Goal: Task Accomplishment & Management: Use online tool/utility

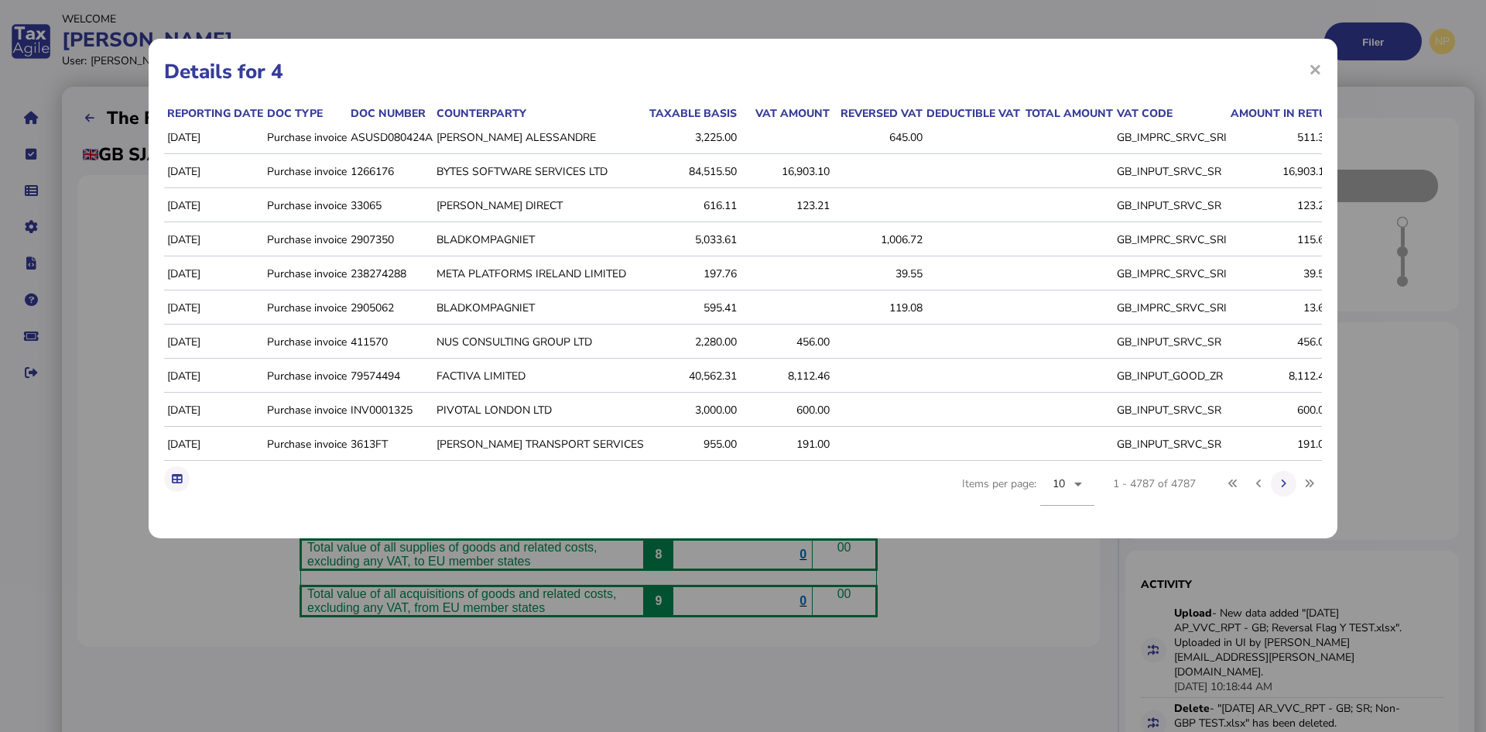
drag, startPoint x: 1321, startPoint y: 63, endPoint x: 1298, endPoint y: 67, distance: 23.7
click at [1321, 63] on span "×" at bounding box center [1315, 68] width 13 height 29
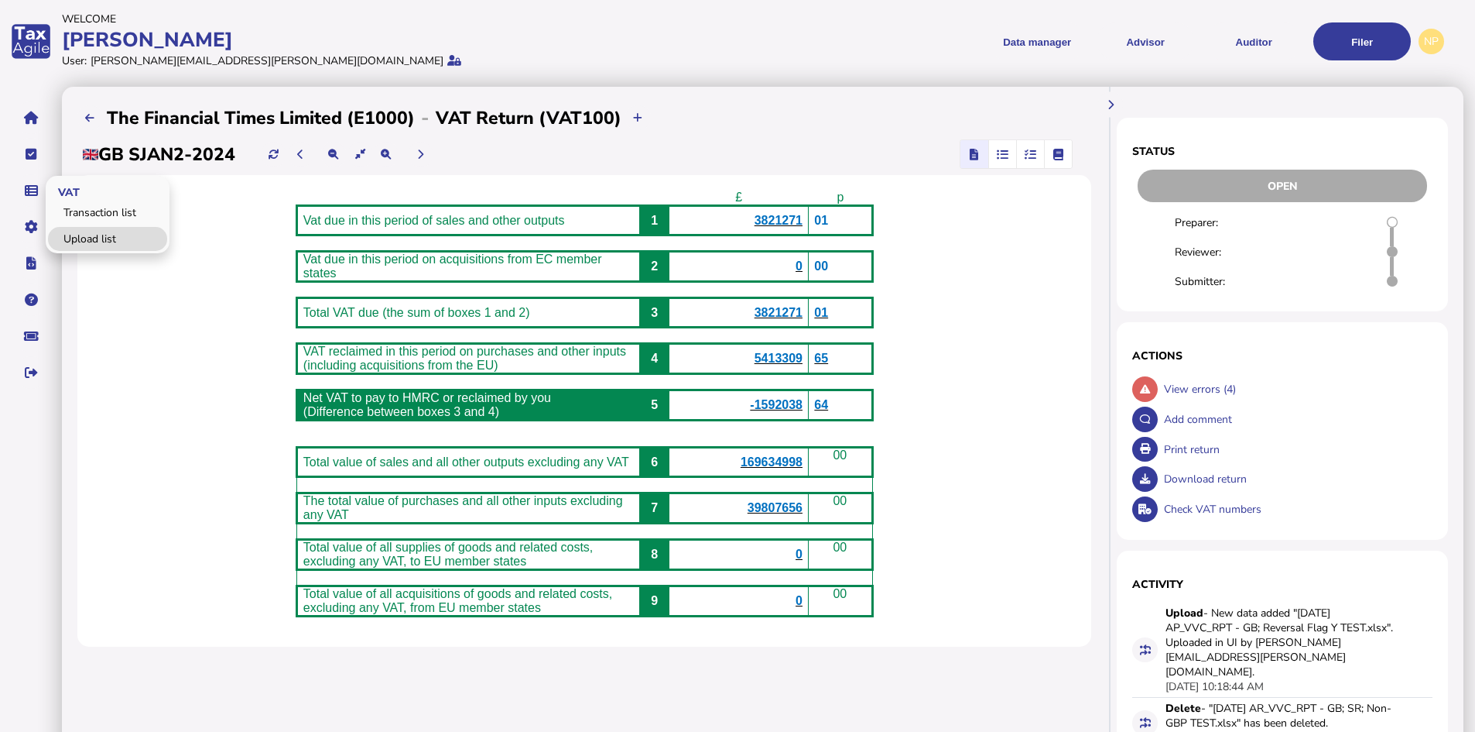
click at [78, 234] on link "Upload list" at bounding box center [107, 239] width 119 height 24
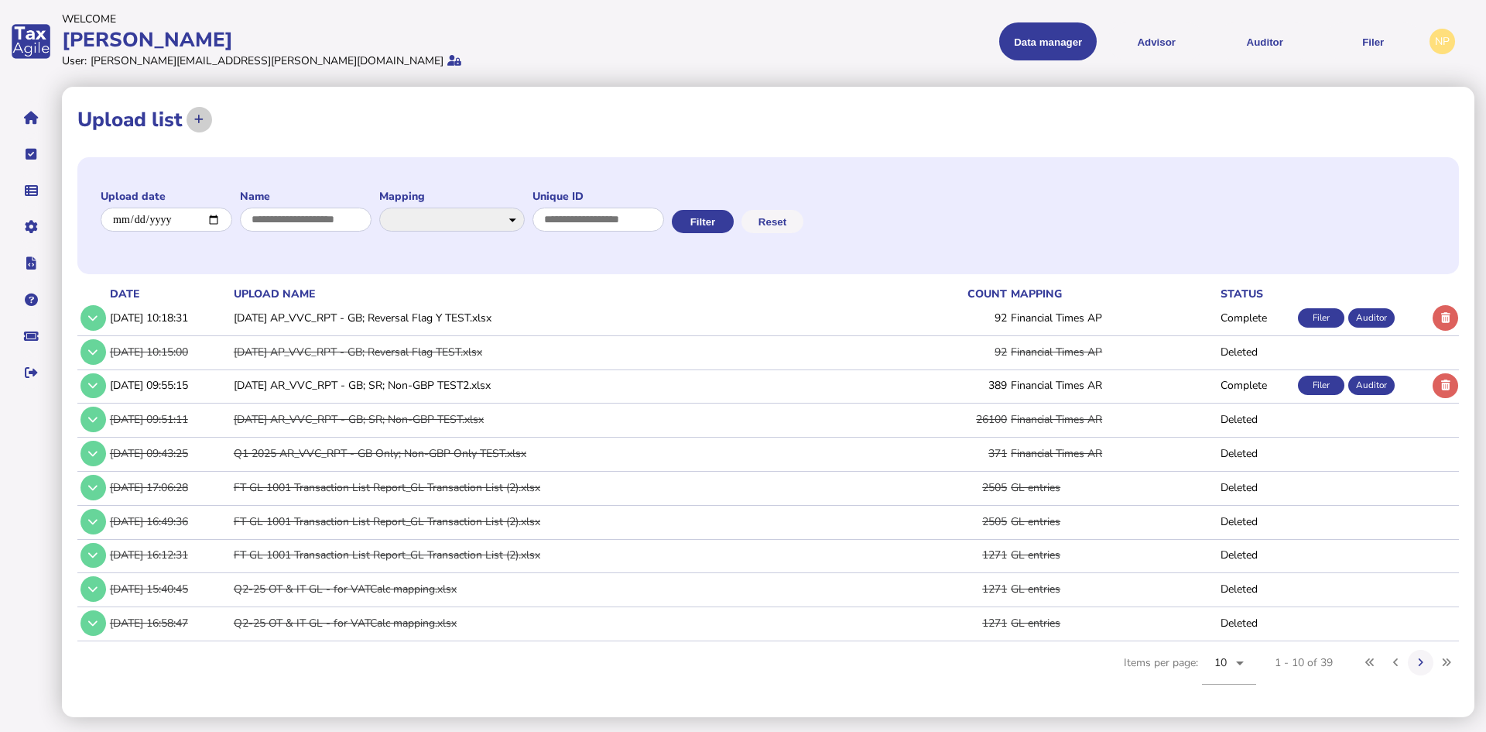
click at [198, 119] on icon at bounding box center [198, 120] width 9 height 10
select select "**********"
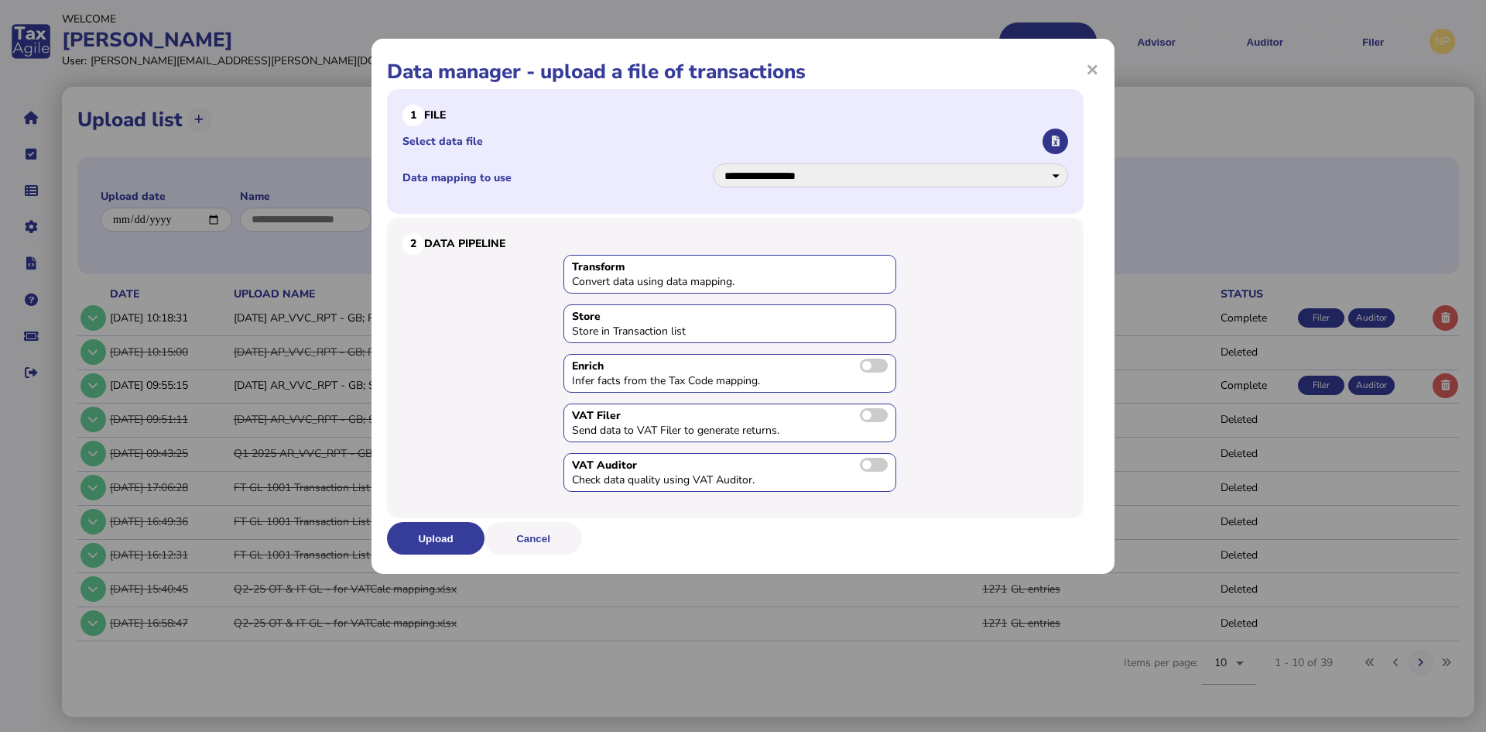
click at [1054, 140] on icon "button" at bounding box center [1056, 141] width 8 height 10
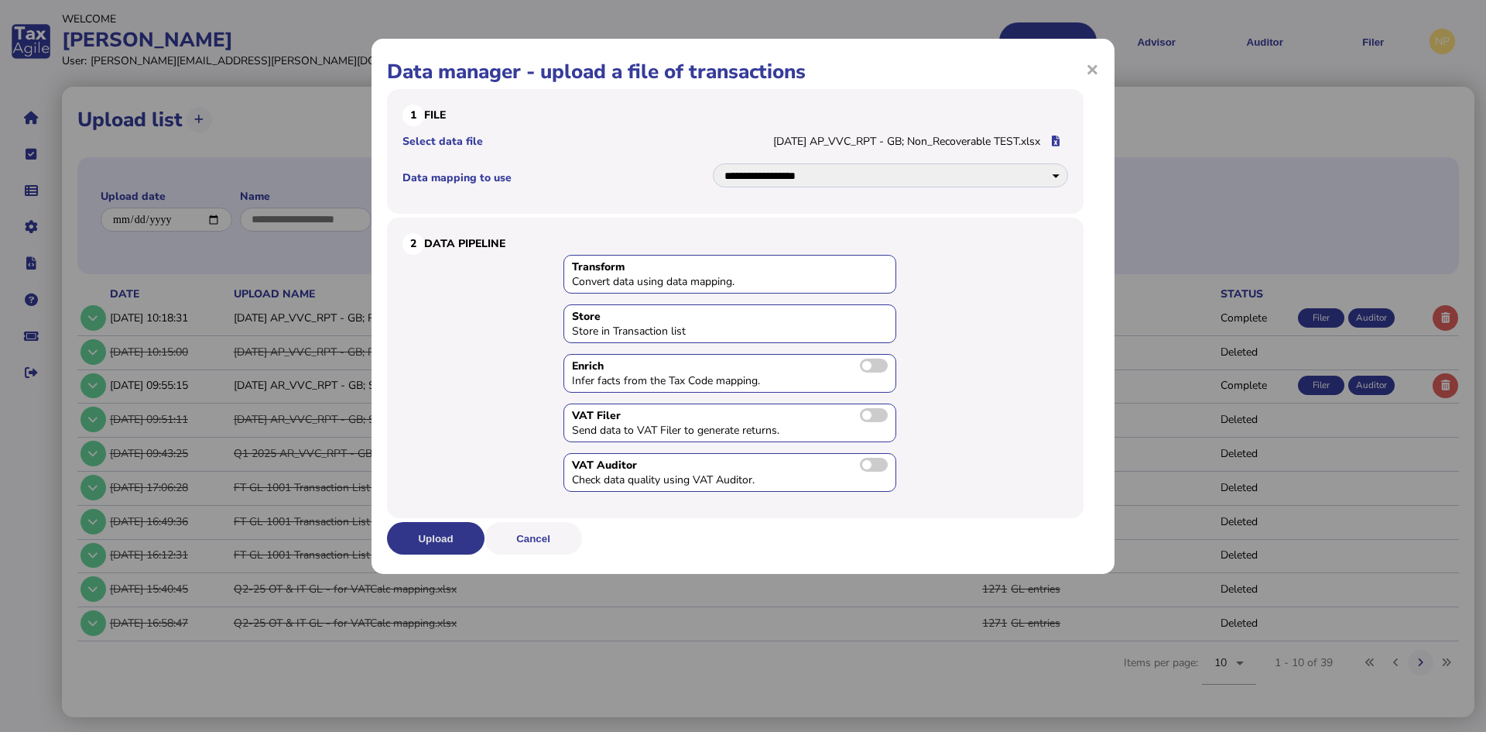
click at [427, 535] on button "Upload" at bounding box center [436, 538] width 98 height 33
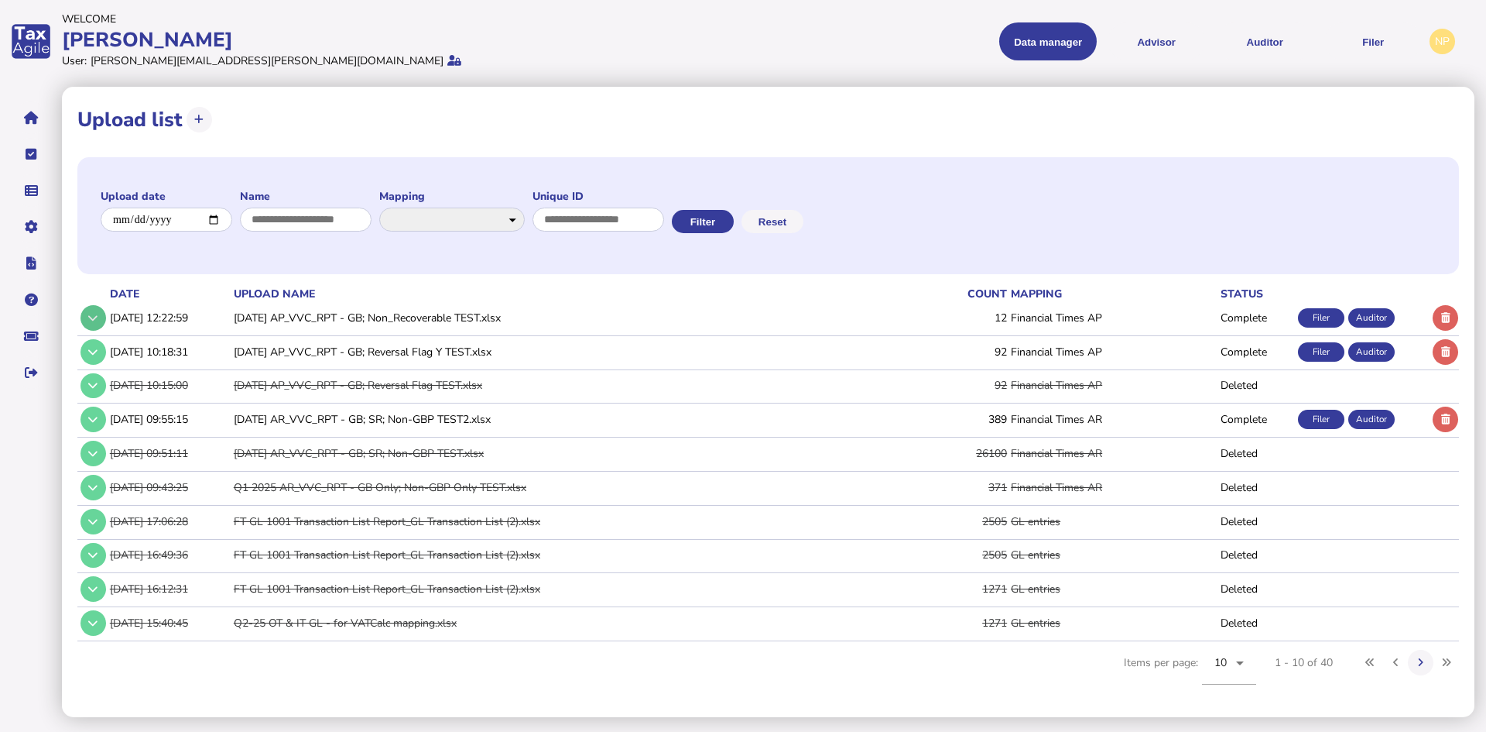
click at [87, 317] on button at bounding box center [94, 318] width 26 height 26
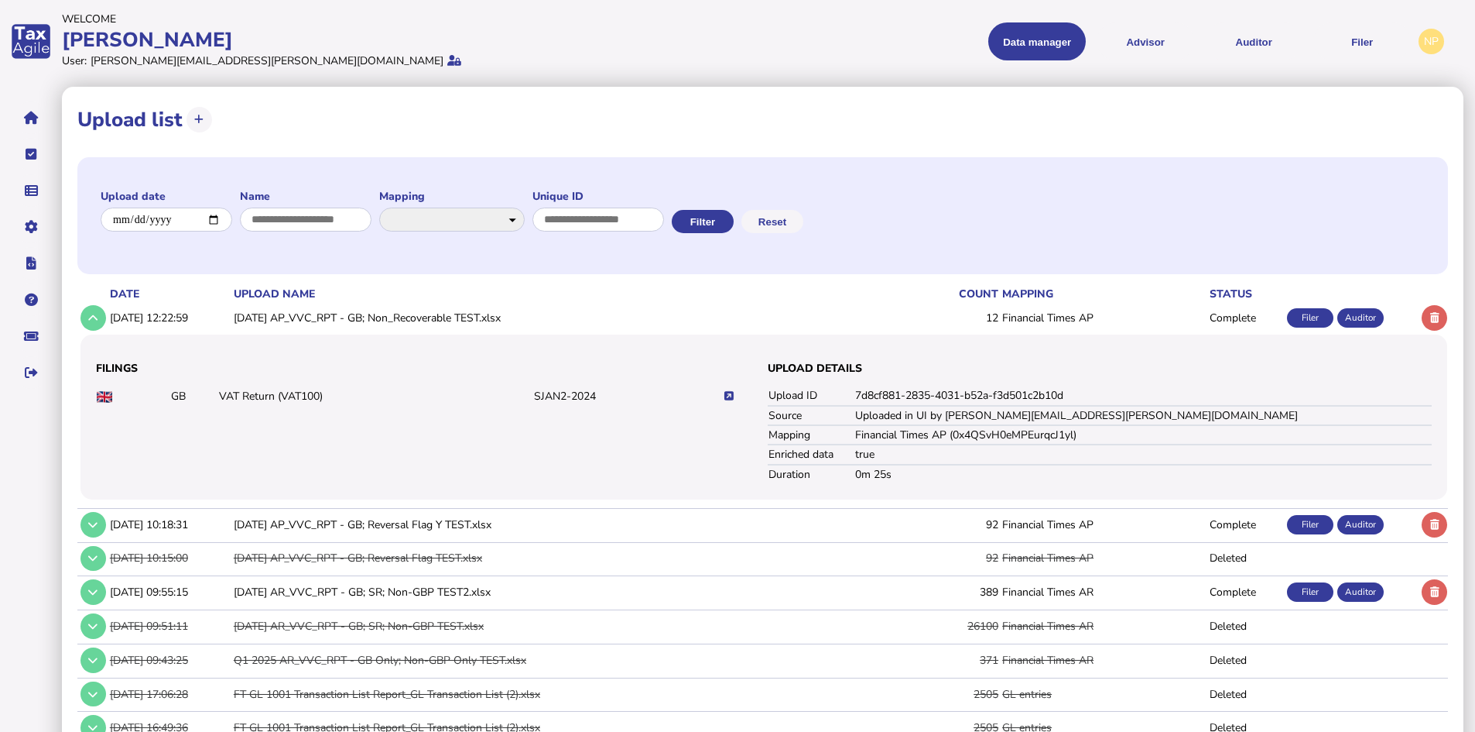
click at [731, 393] on icon at bounding box center [729, 396] width 9 height 10
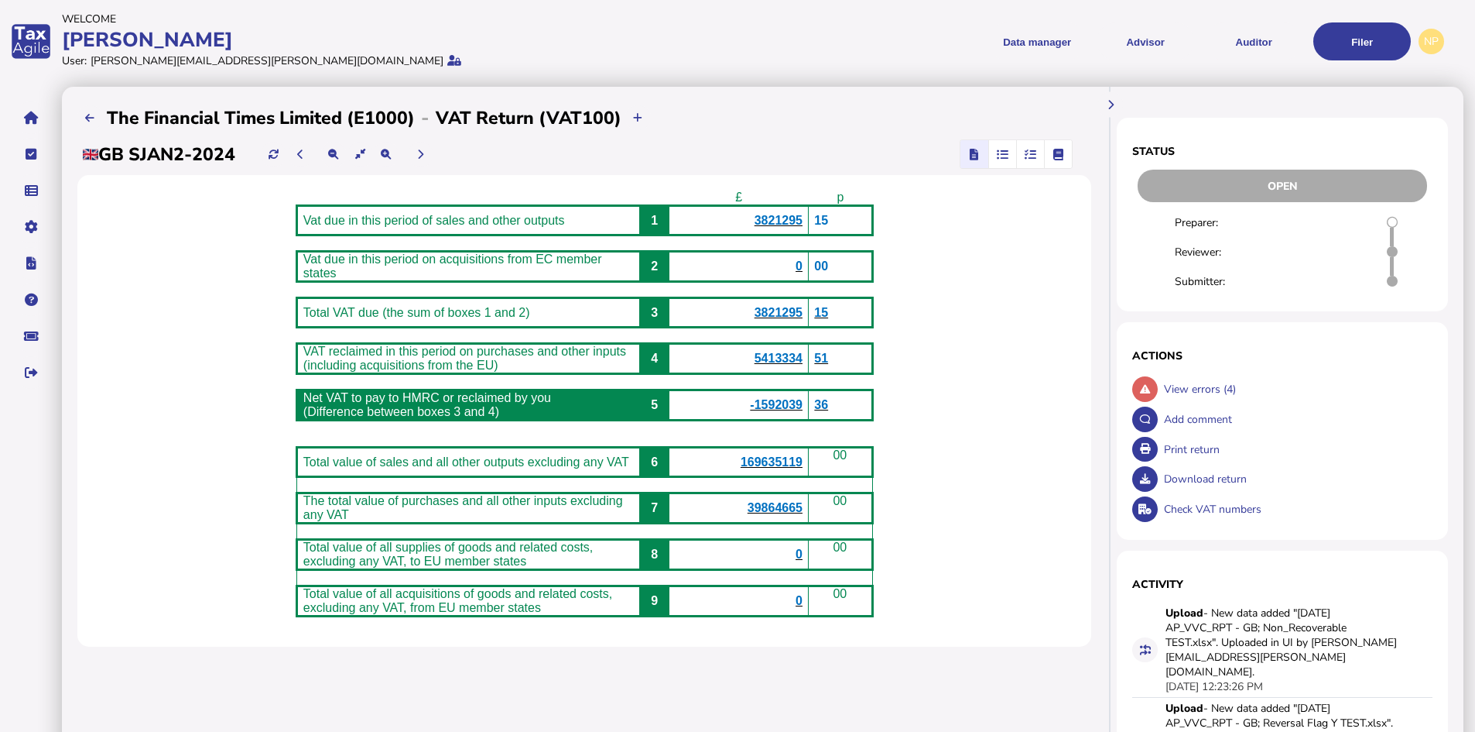
click at [800, 365] on span "5413334" at bounding box center [779, 357] width 48 height 13
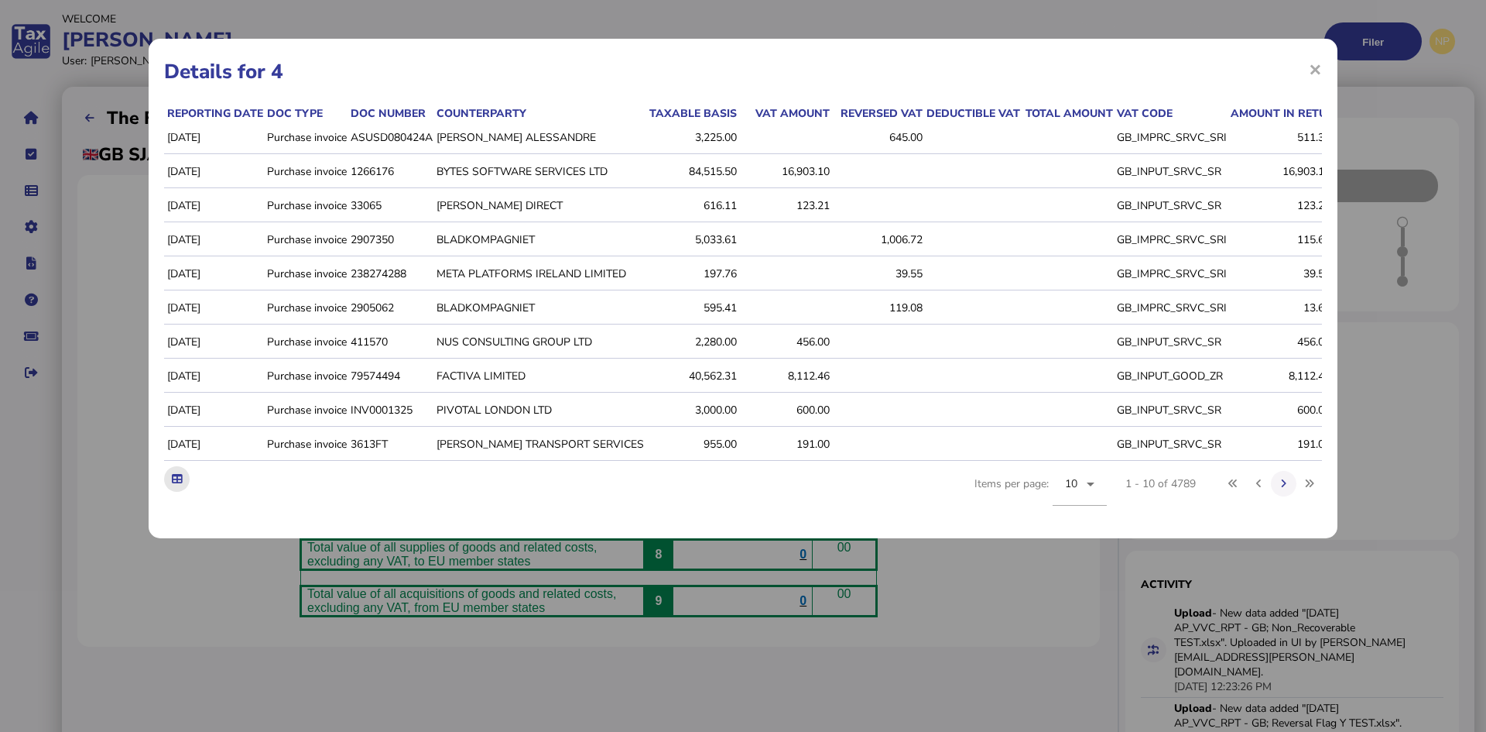
click at [176, 484] on icon at bounding box center [177, 479] width 10 height 10
click at [1308, 66] on h1 "Details for 4" at bounding box center [743, 71] width 1158 height 27
click at [1315, 69] on span "×" at bounding box center [1315, 68] width 13 height 29
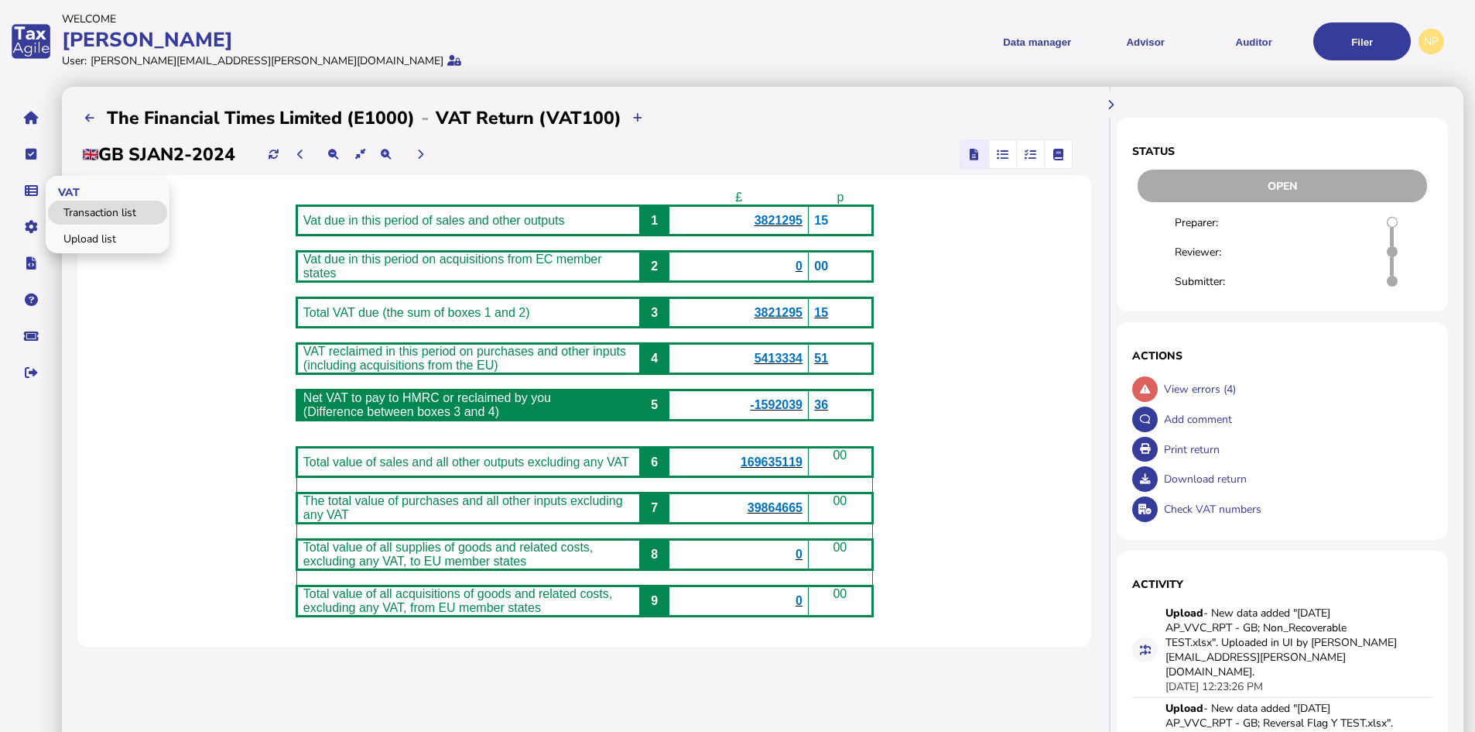
click at [91, 207] on link "Transaction list" at bounding box center [107, 212] width 119 height 24
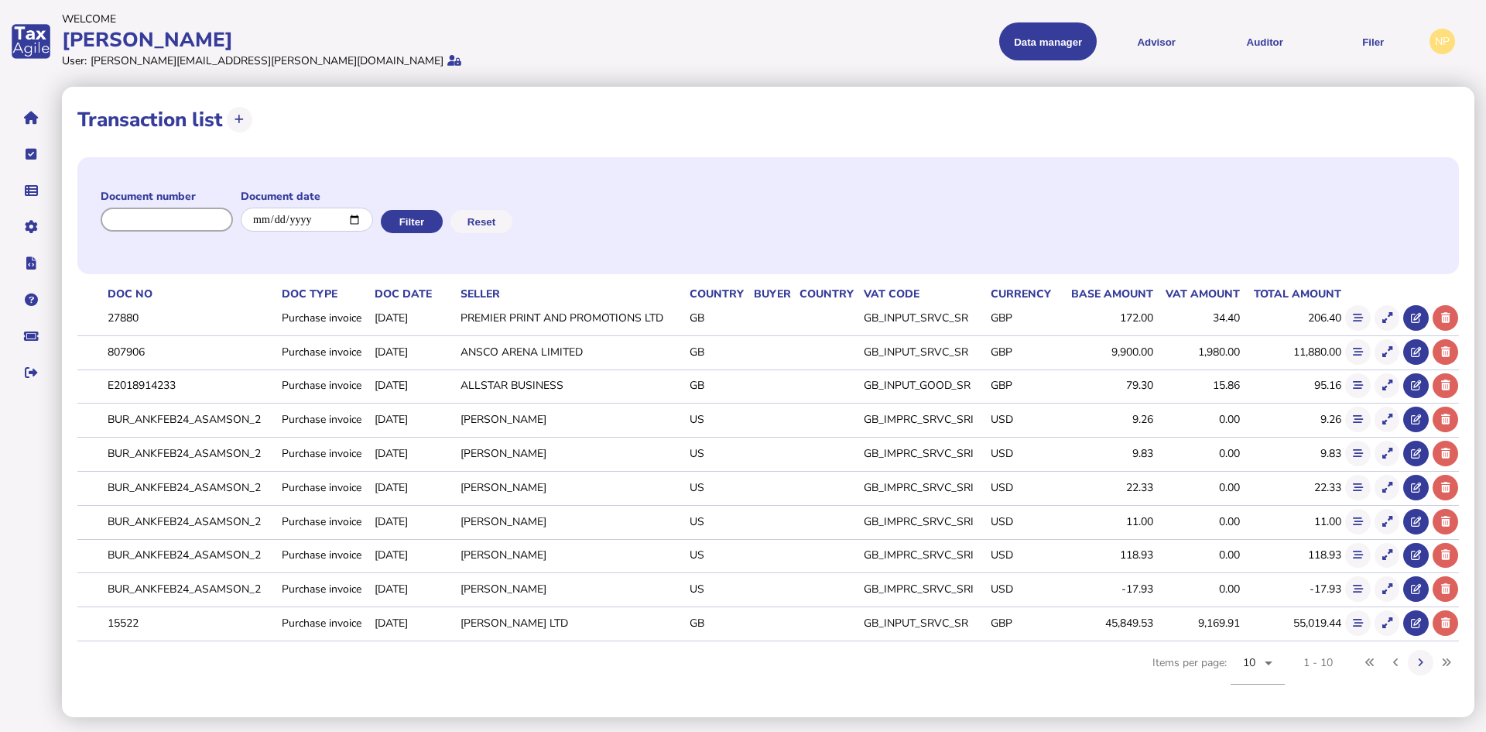
click at [219, 216] on input "input" at bounding box center [167, 219] width 132 height 24
paste input "*****"
type input "*****"
click at [433, 219] on button "Filter" at bounding box center [410, 221] width 62 height 23
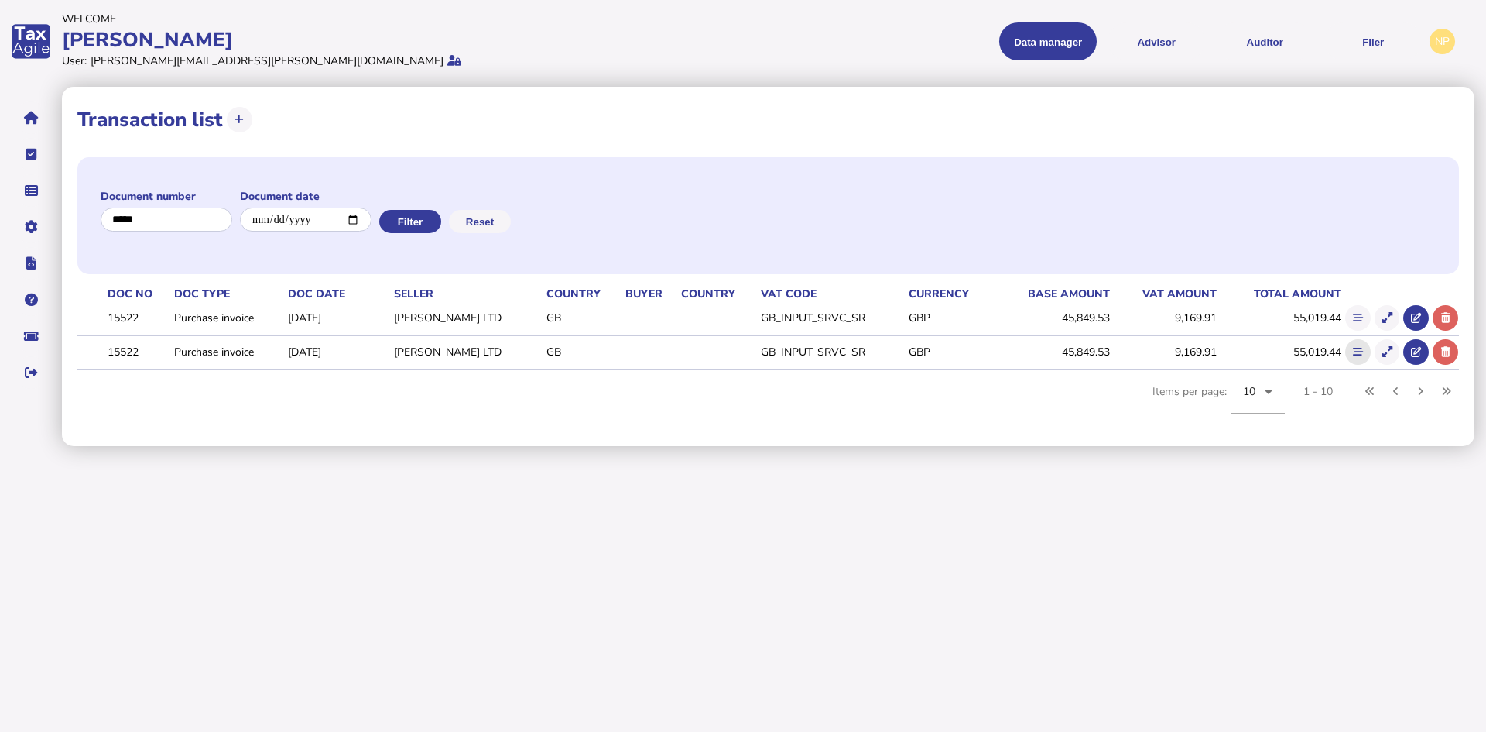
click at [1358, 349] on icon at bounding box center [1358, 352] width 10 height 10
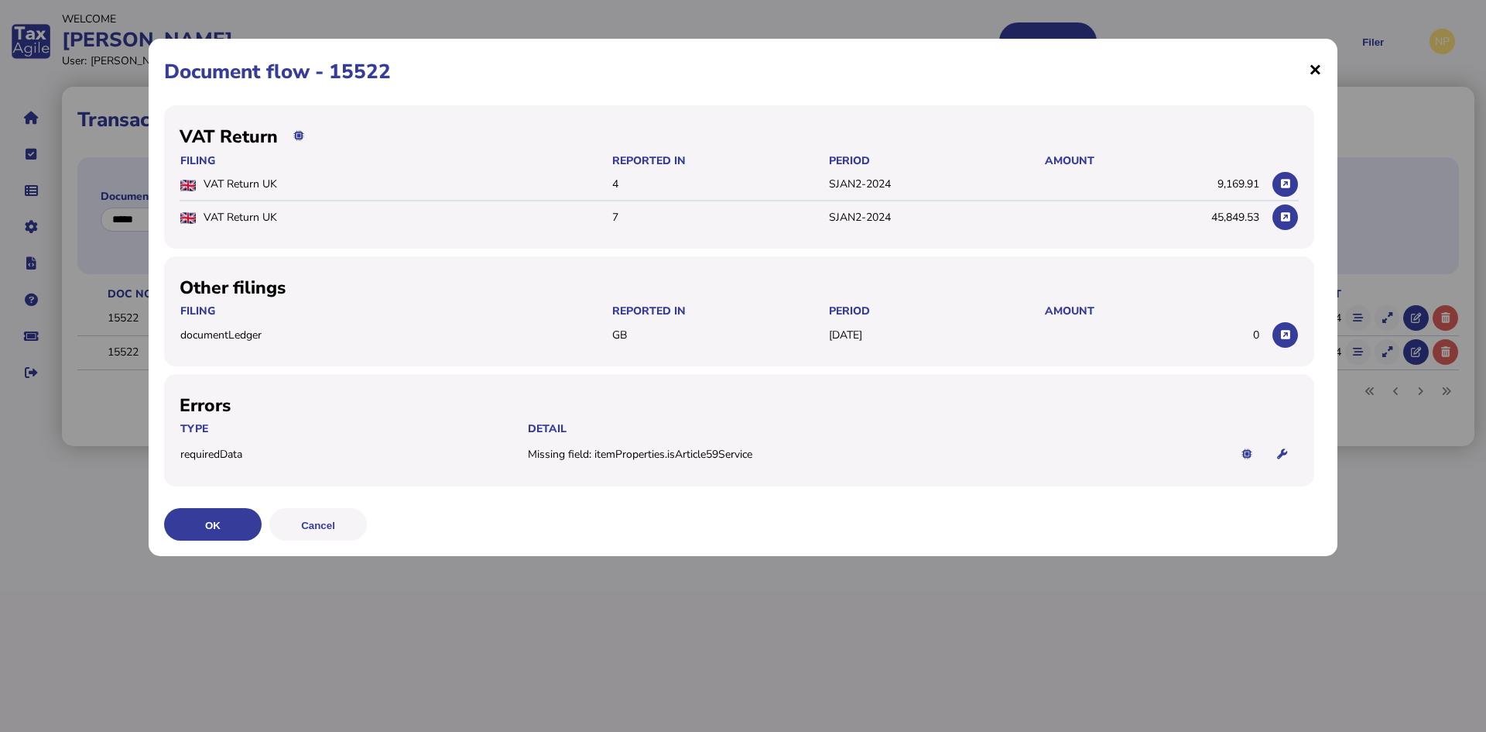
click at [1317, 67] on span "×" at bounding box center [1315, 68] width 13 height 29
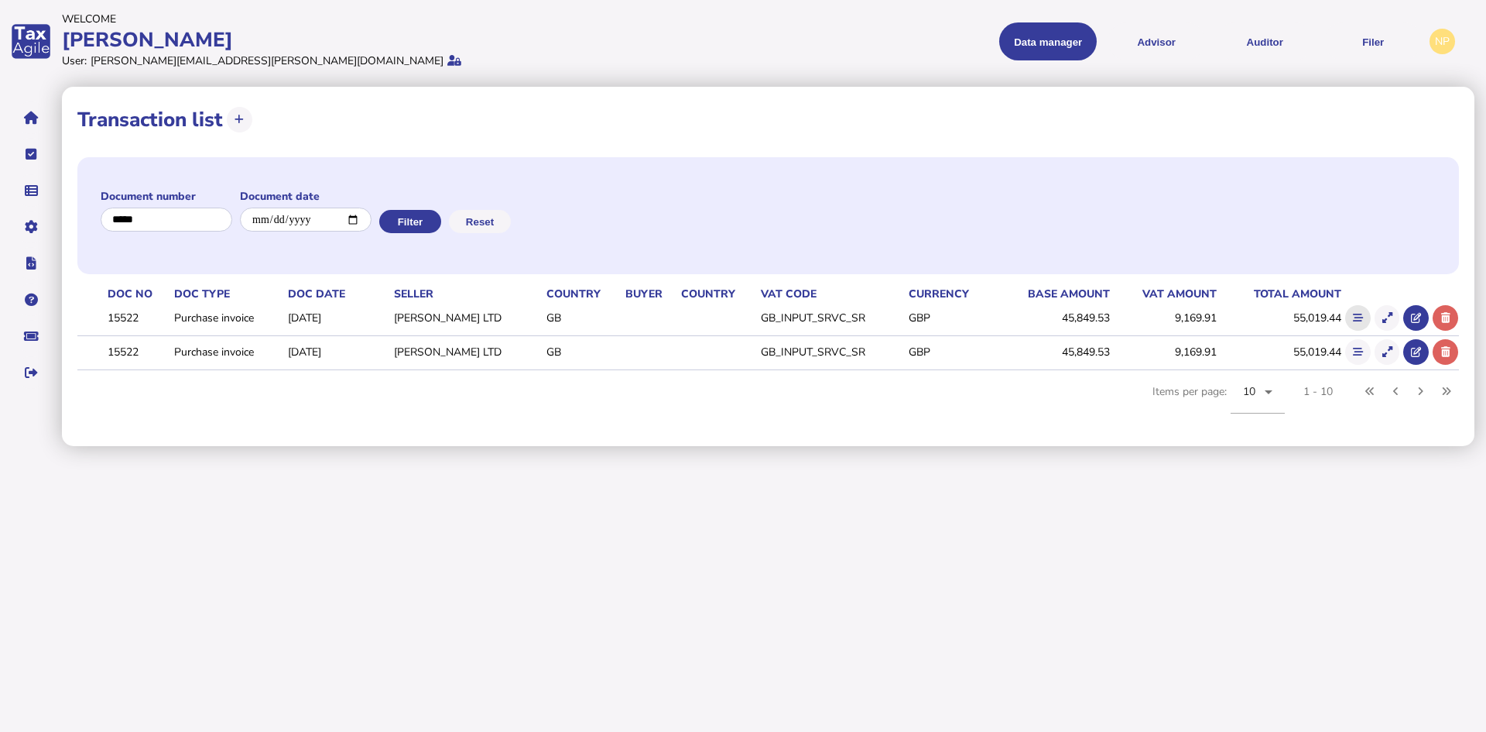
click at [1360, 314] on icon at bounding box center [1358, 318] width 10 height 10
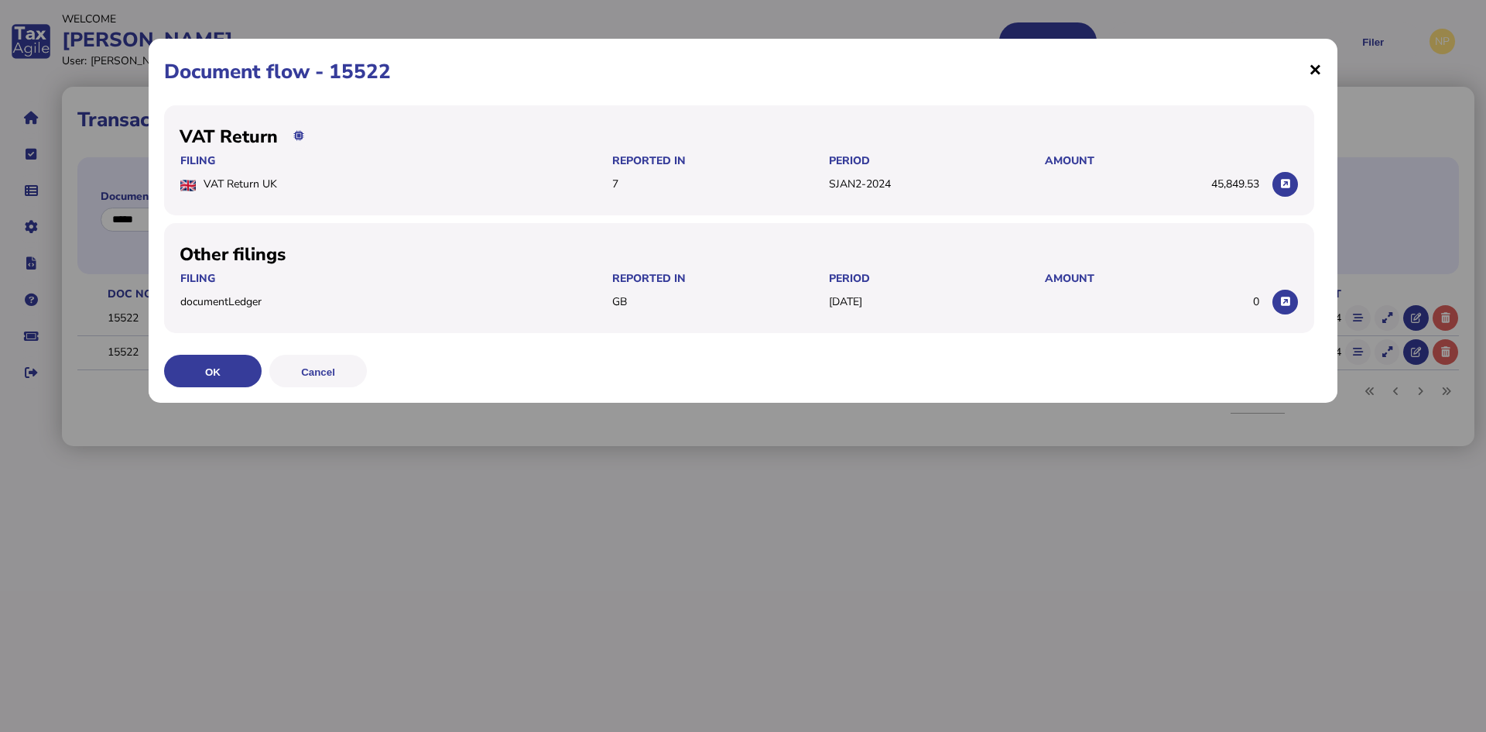
click at [1317, 69] on span "×" at bounding box center [1315, 68] width 13 height 29
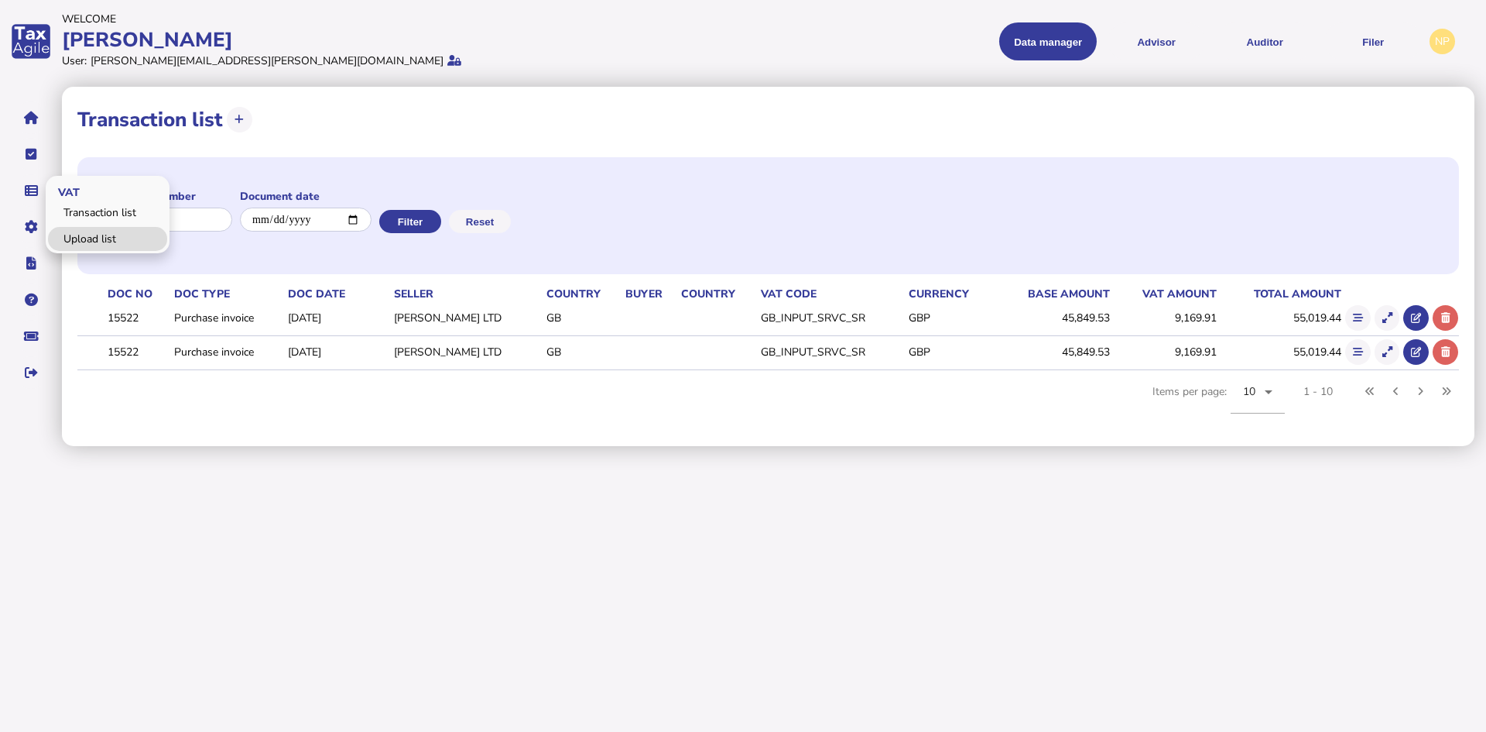
click at [87, 238] on link "Upload list" at bounding box center [107, 239] width 119 height 24
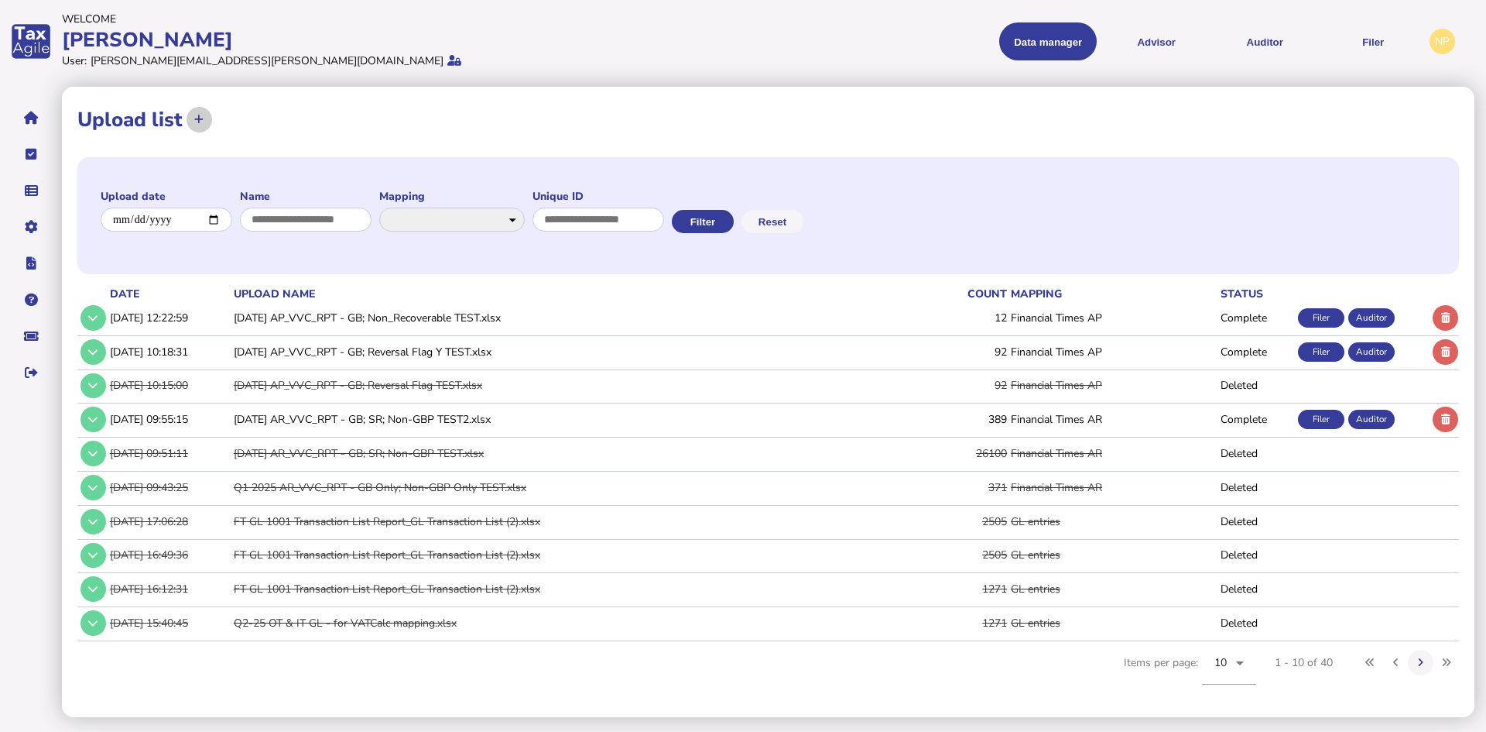
click at [203, 115] on icon at bounding box center [198, 120] width 9 height 10
select select "**********"
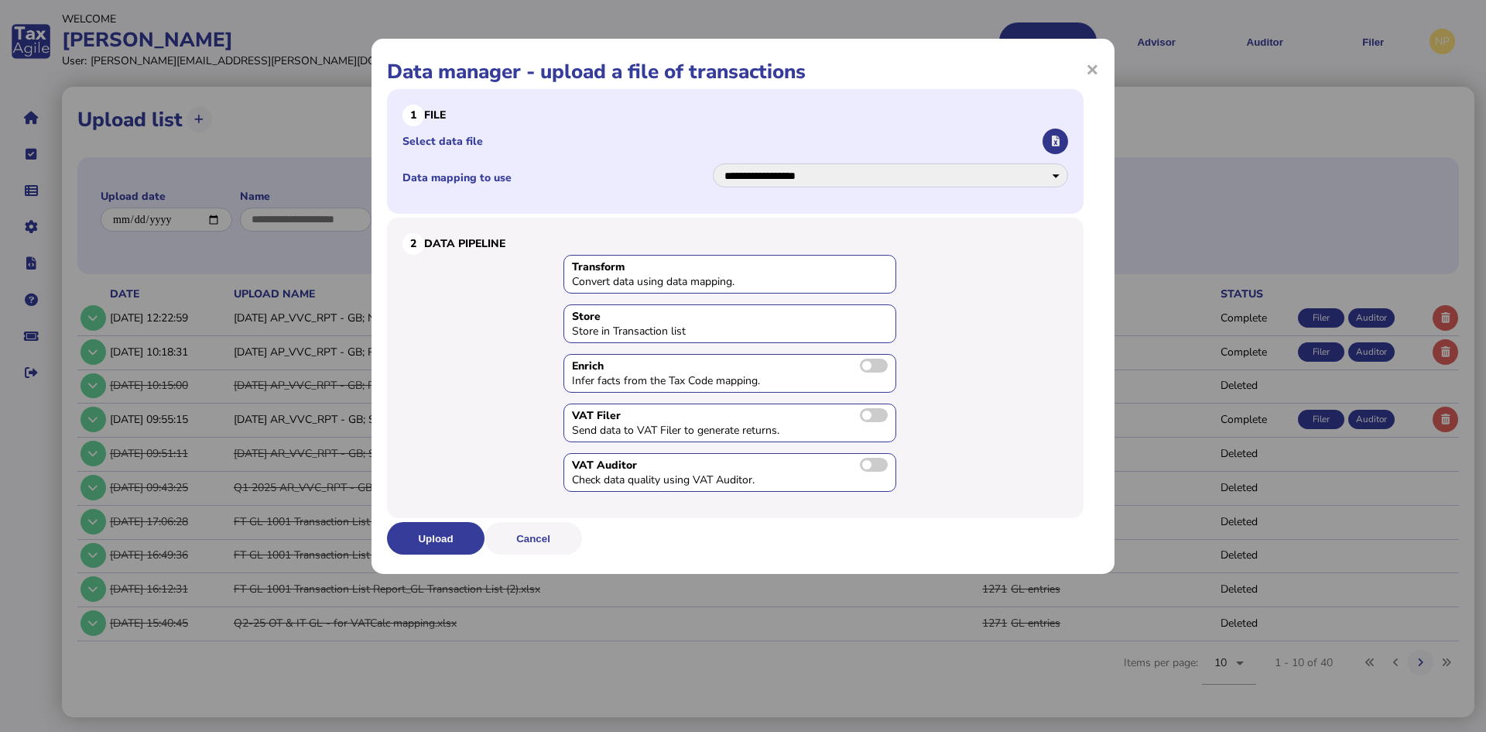
click at [1054, 143] on icon "button" at bounding box center [1056, 141] width 8 height 10
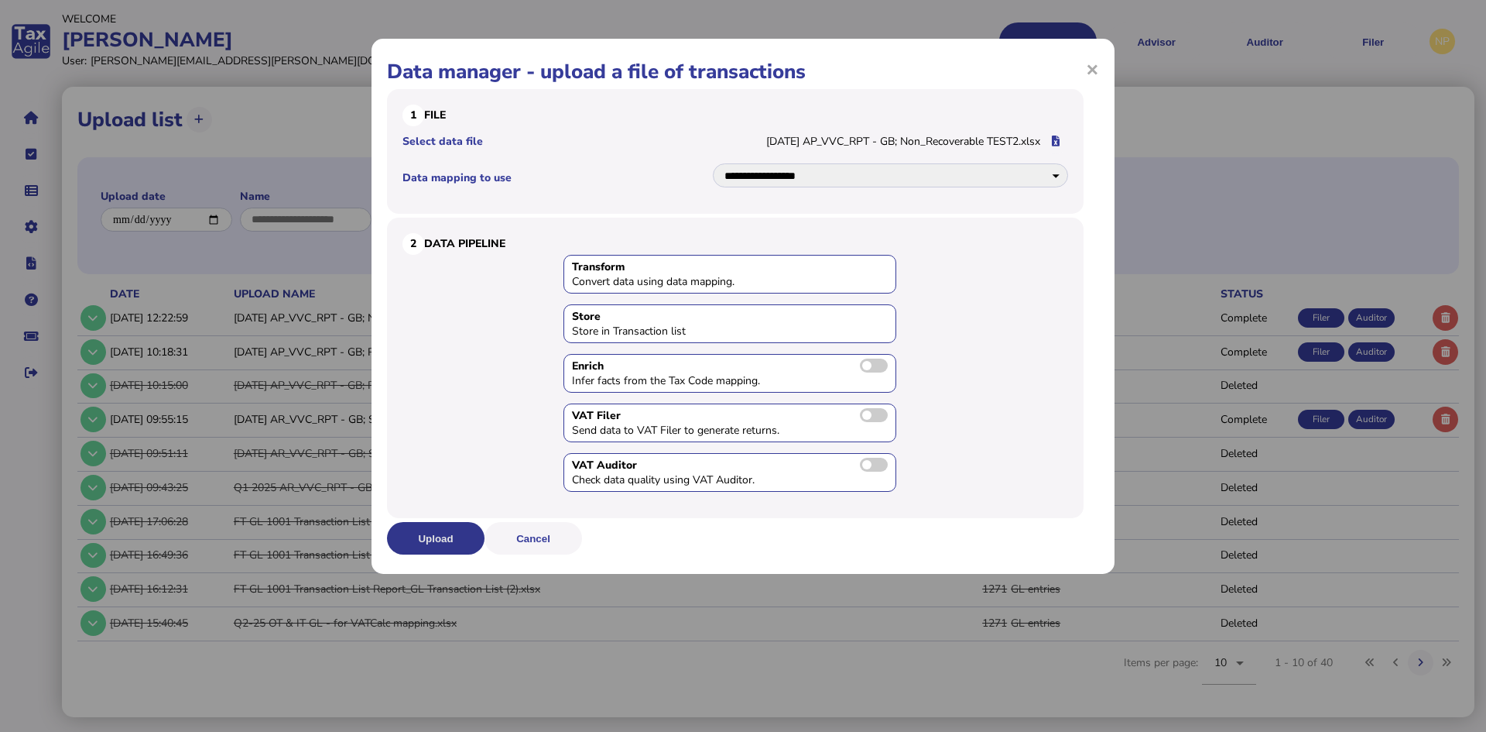
click at [425, 539] on button "Upload" at bounding box center [436, 538] width 98 height 33
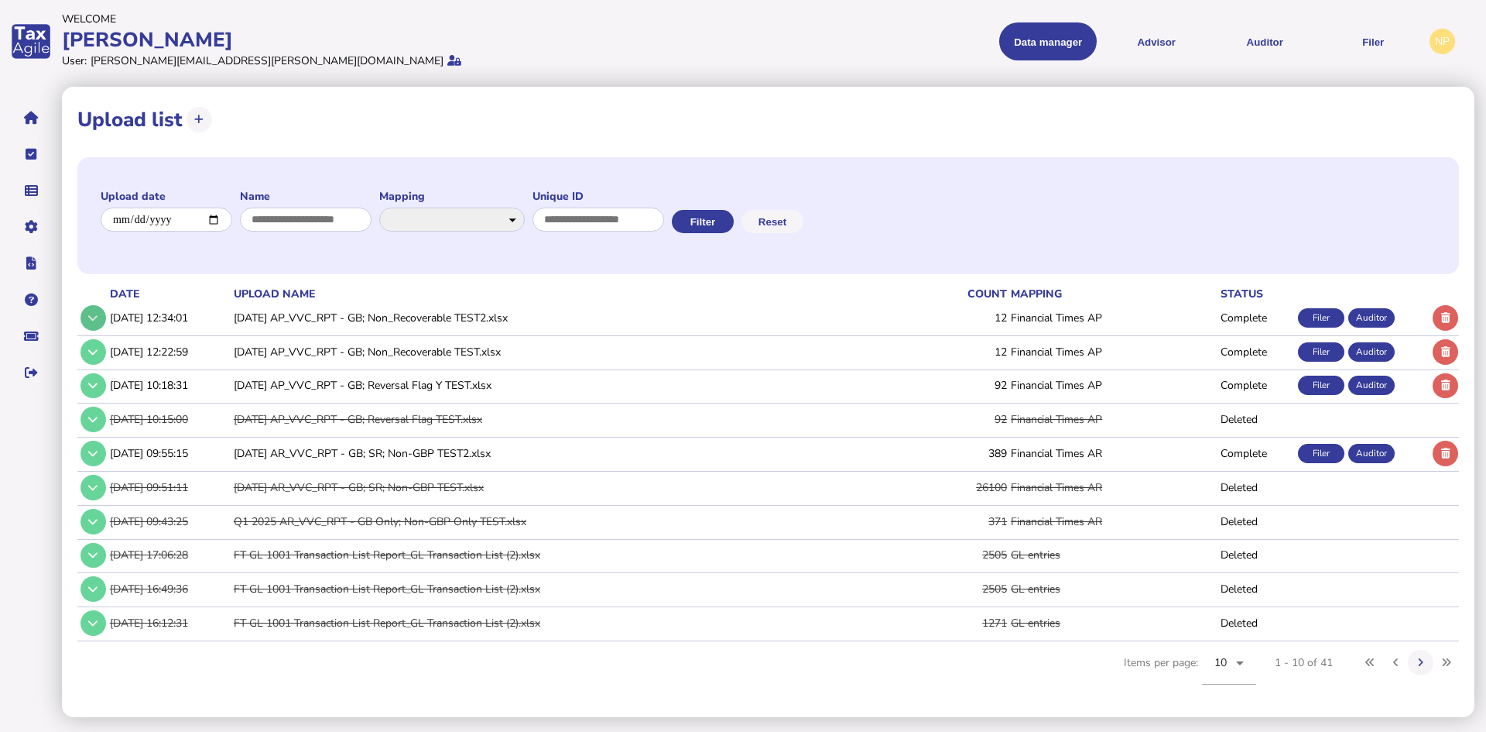
click at [88, 318] on icon at bounding box center [92, 318] width 9 height 10
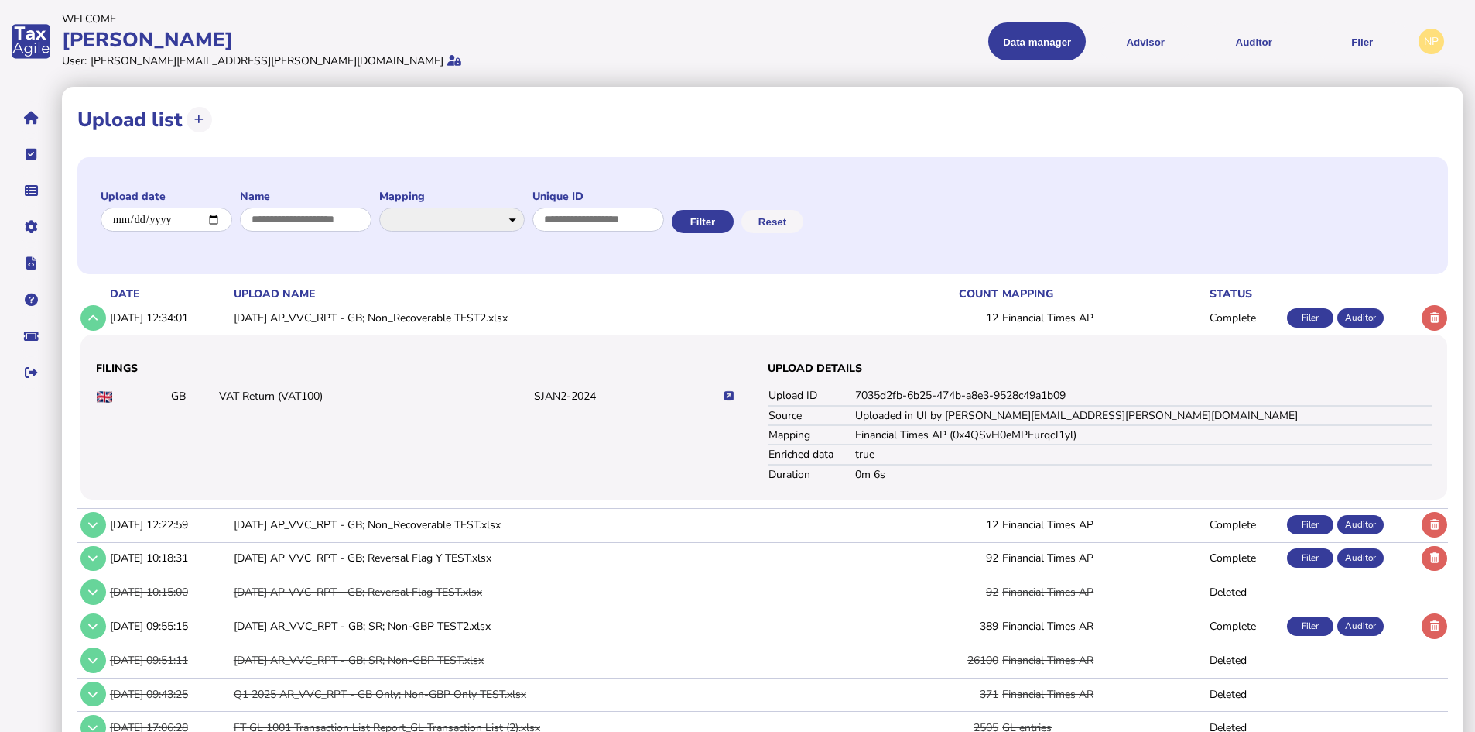
click at [728, 392] on icon at bounding box center [729, 396] width 9 height 10
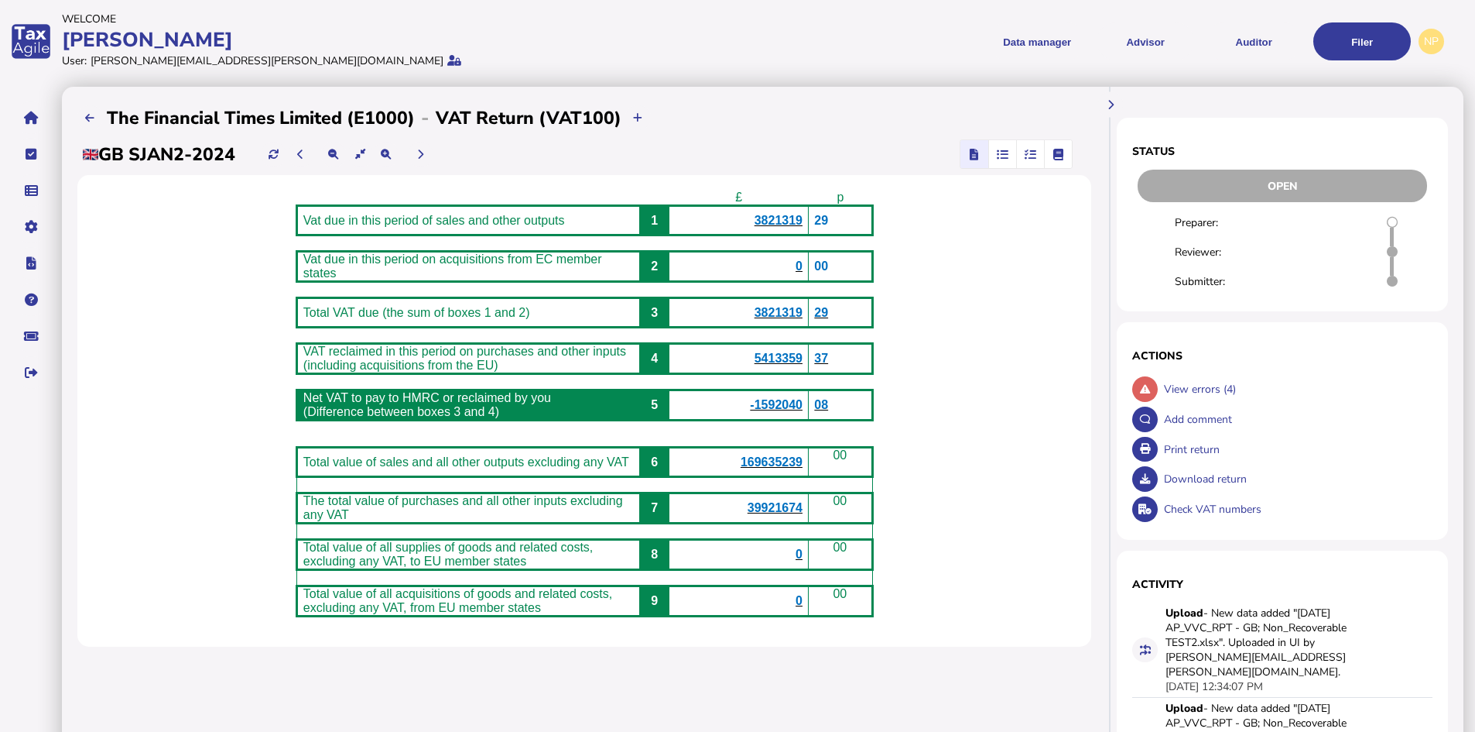
click at [796, 365] on span "5413359" at bounding box center [779, 357] width 48 height 13
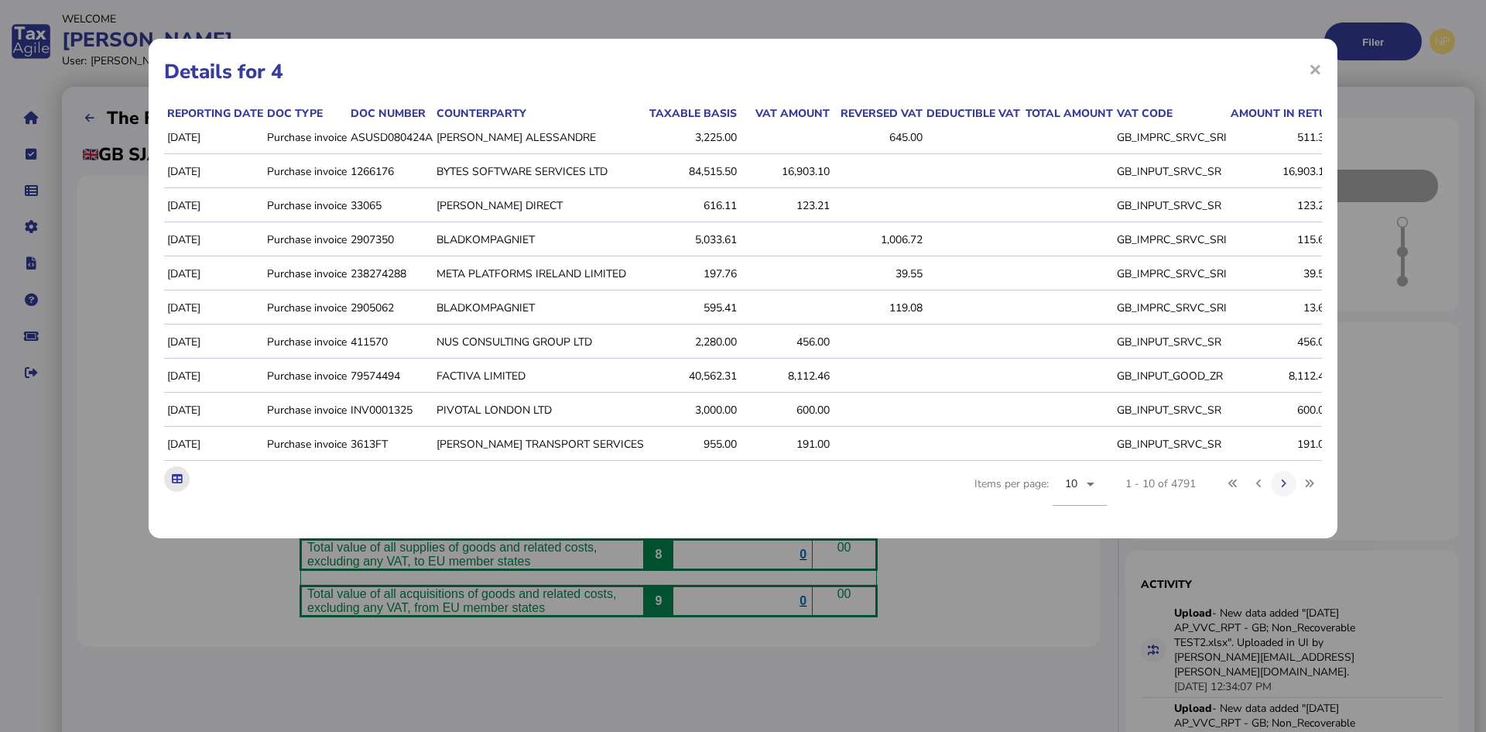
click at [176, 483] on button at bounding box center [177, 479] width 26 height 26
click at [1317, 68] on span "×" at bounding box center [1315, 68] width 13 height 29
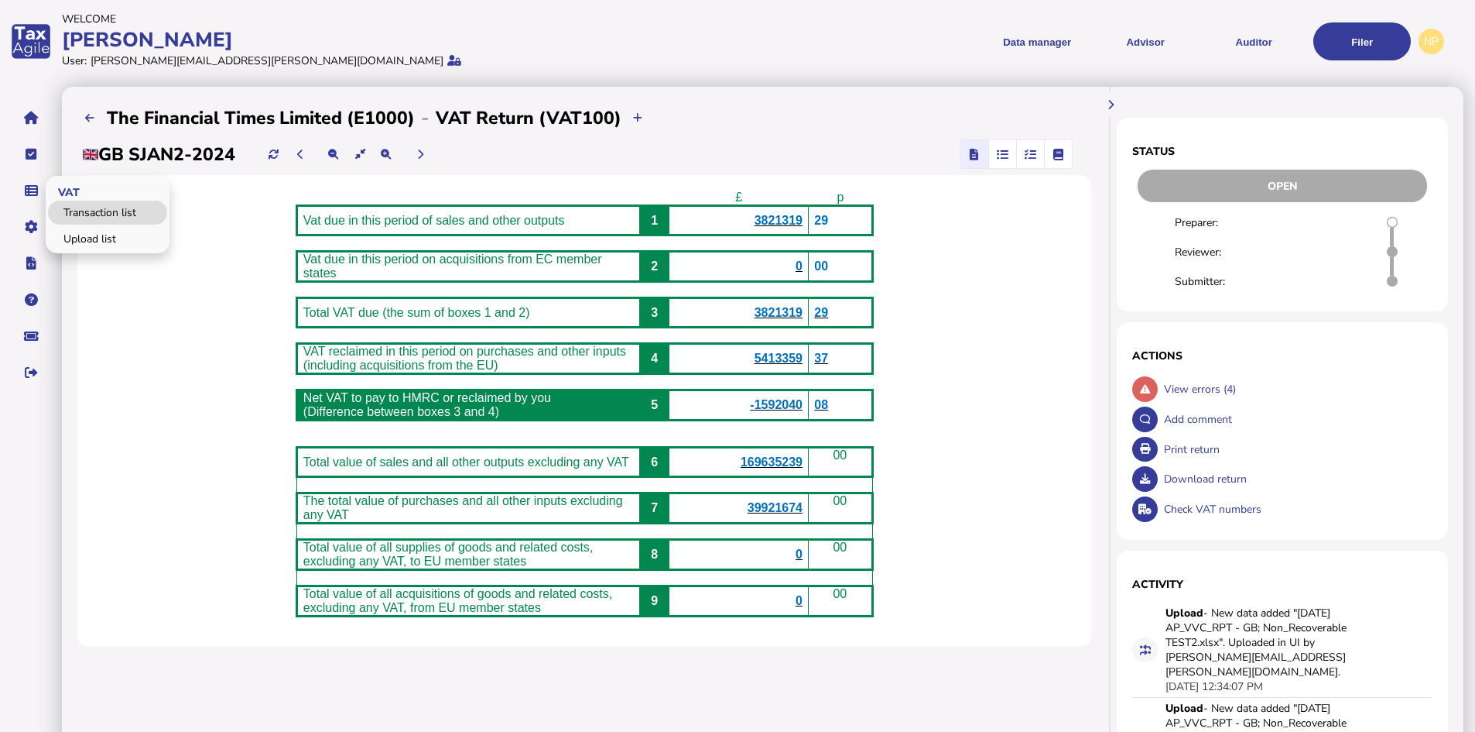
click at [91, 211] on link "Transaction list" at bounding box center [107, 212] width 119 height 24
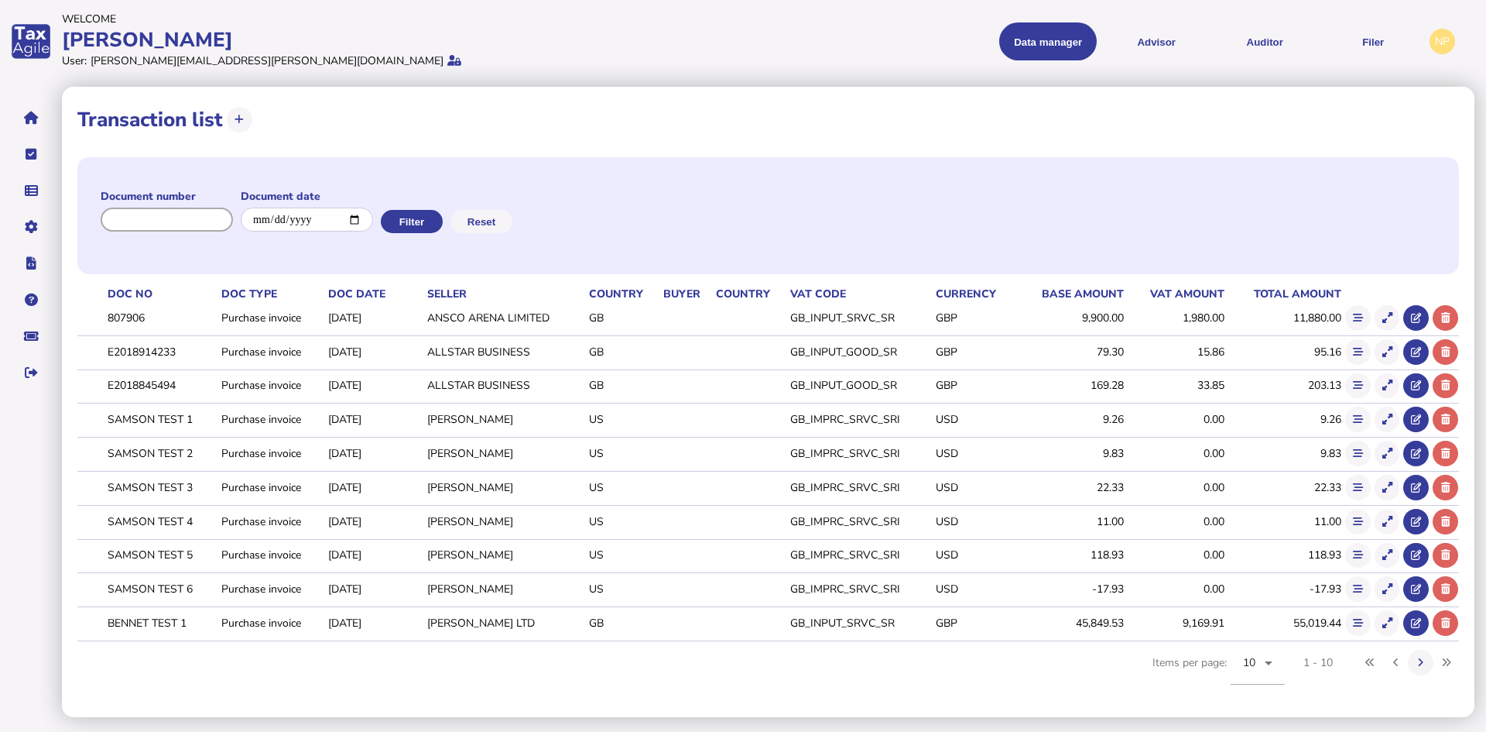
click at [190, 219] on input "input" at bounding box center [167, 219] width 132 height 24
click at [423, 221] on button "Filter" at bounding box center [410, 221] width 62 height 23
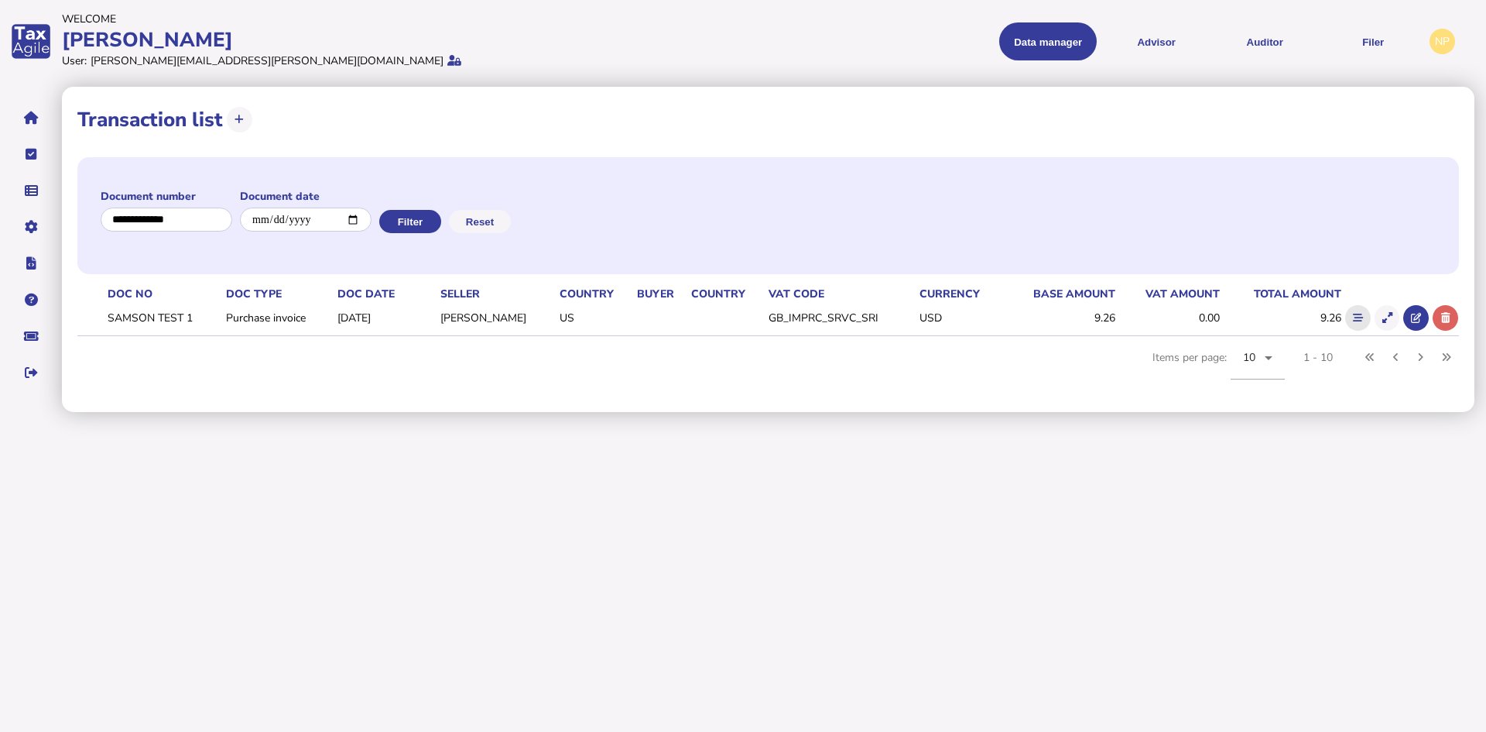
click at [1358, 319] on icon at bounding box center [1358, 318] width 10 height 10
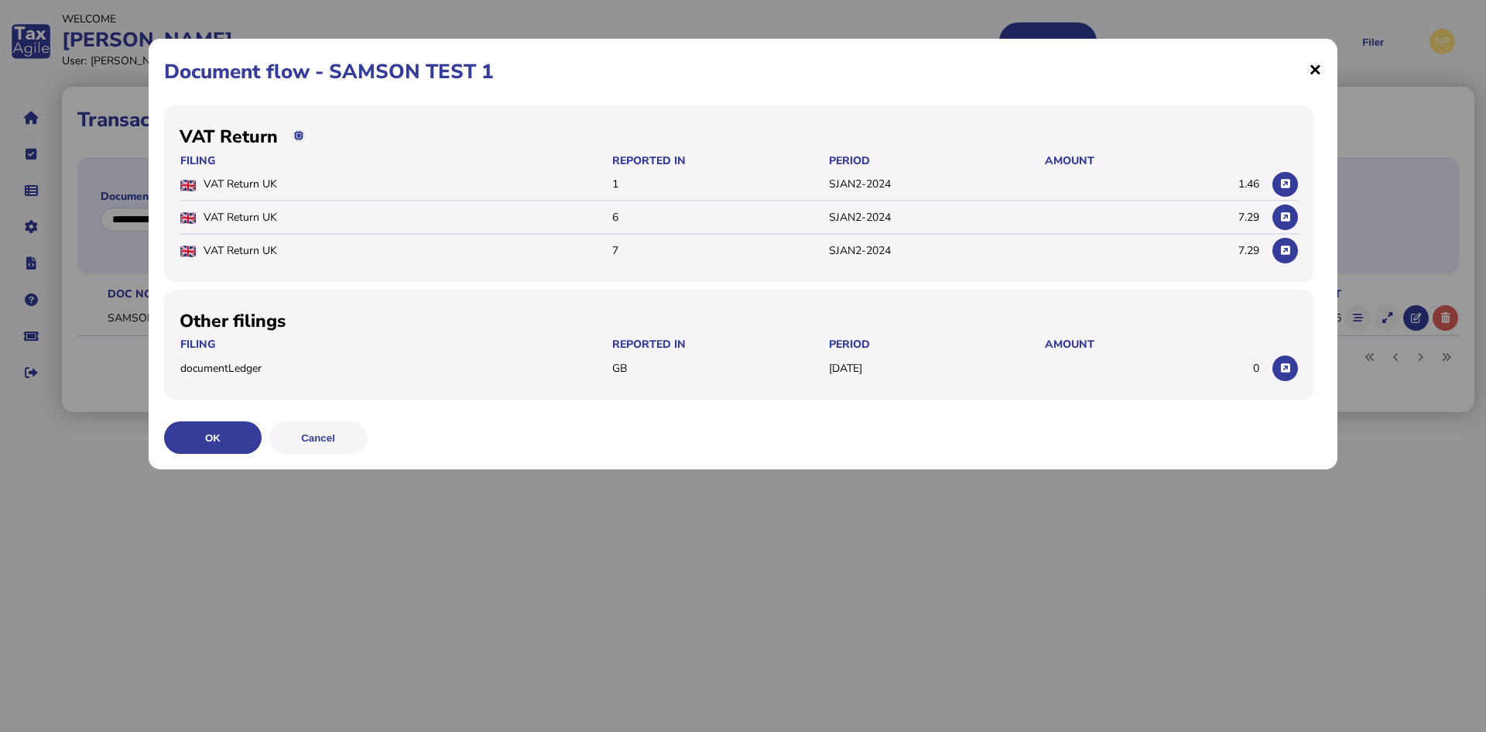
click at [1317, 67] on span "×" at bounding box center [1315, 68] width 13 height 29
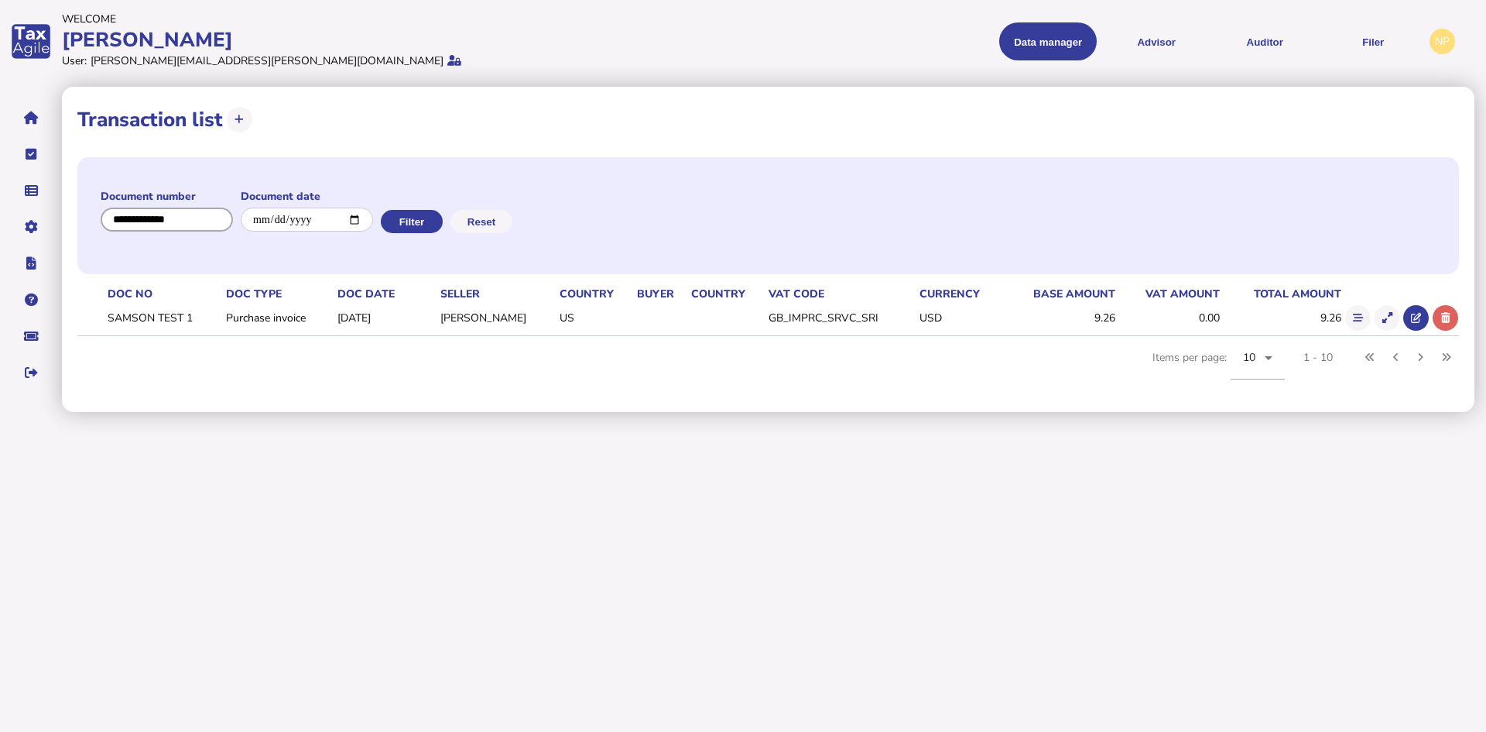
drag, startPoint x: 159, startPoint y: 218, endPoint x: 57, endPoint y: 201, distance: 102.7
click at [92, 208] on div "Document number Document date Filter Reset" at bounding box center [768, 215] width 1382 height 117
type input "**********"
click at [438, 217] on button "Filter" at bounding box center [410, 221] width 62 height 23
click at [1385, 320] on icon at bounding box center [1388, 318] width 10 height 10
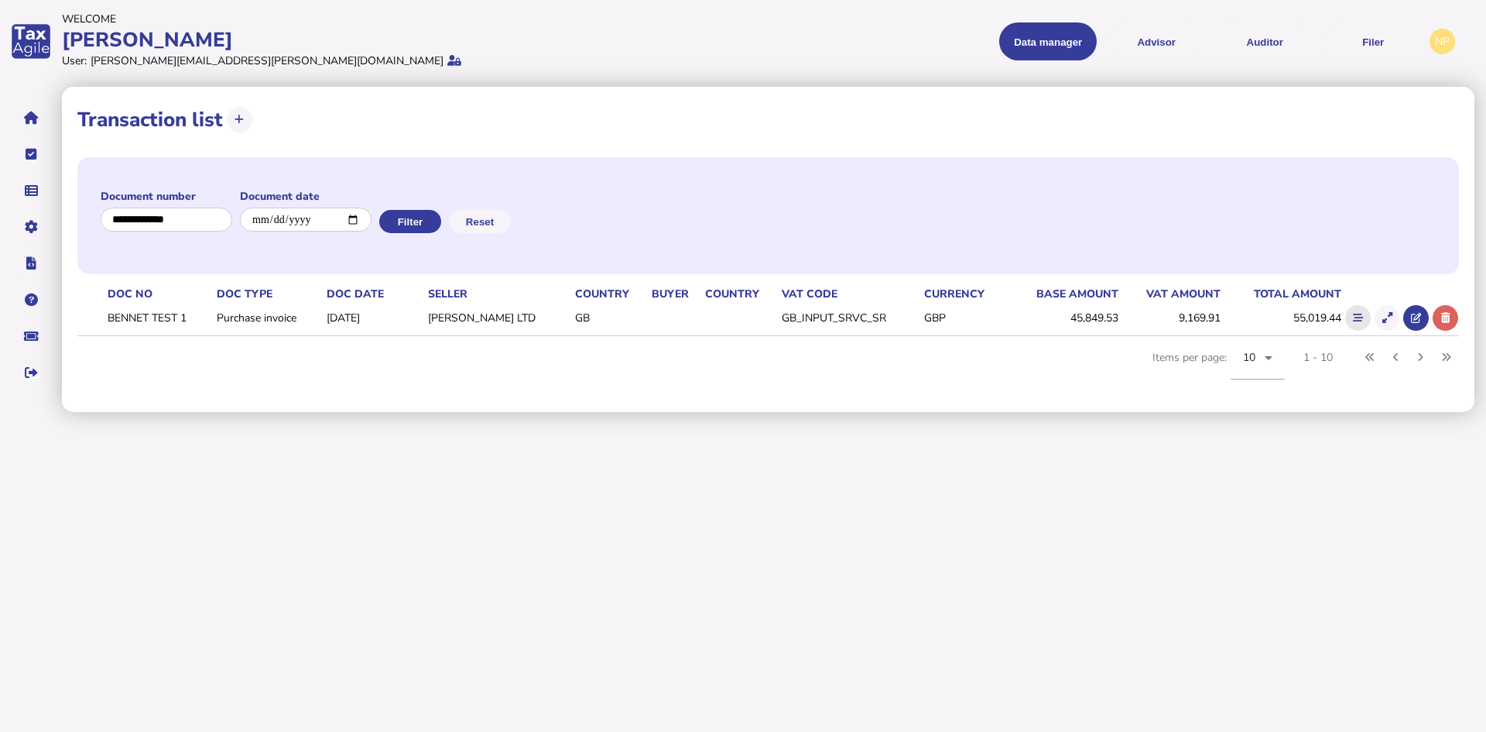
click at [1355, 317] on icon at bounding box center [1358, 318] width 10 height 10
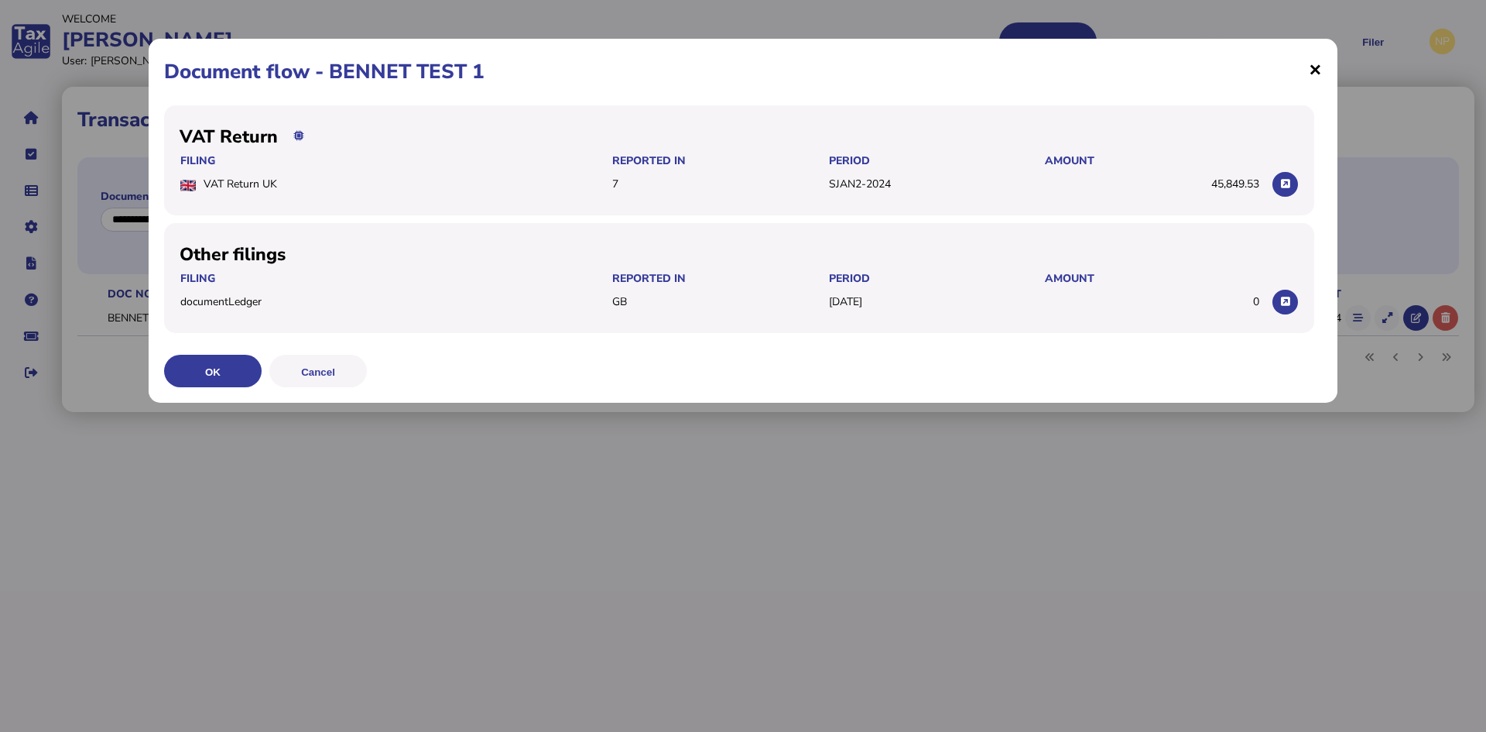
click at [1317, 68] on span "×" at bounding box center [1315, 68] width 13 height 29
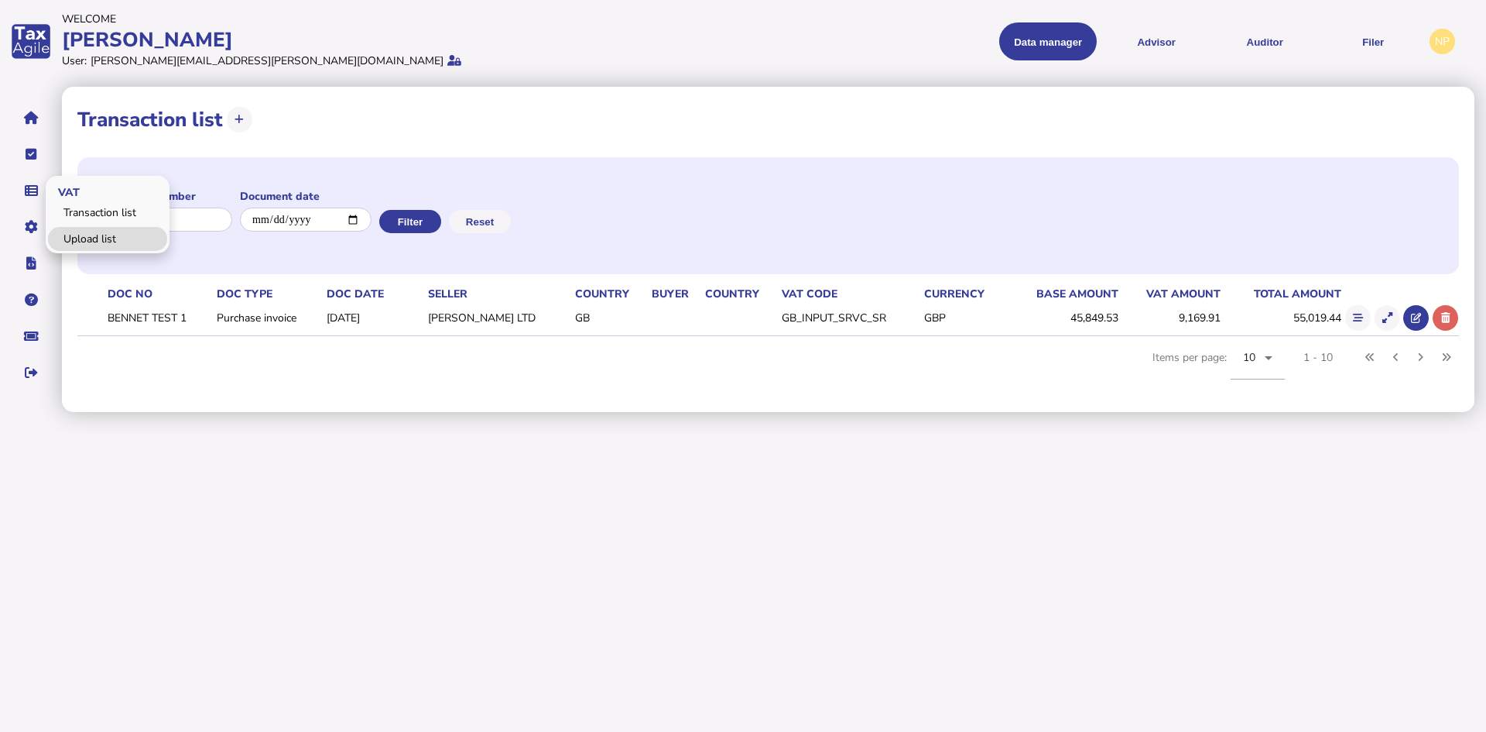
click at [91, 234] on link "Upload list" at bounding box center [107, 239] width 119 height 24
